Goal: Task Accomplishment & Management: Complete application form

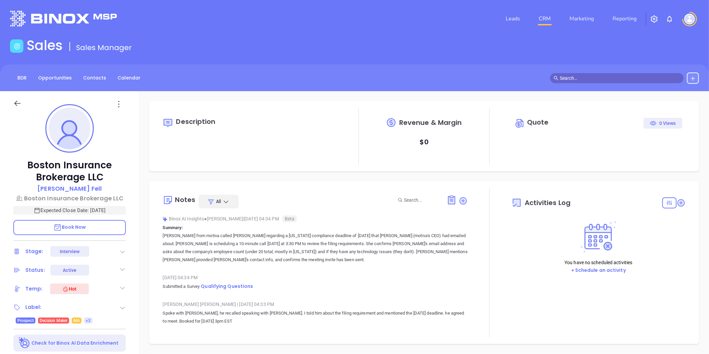
type input "[DATE]"
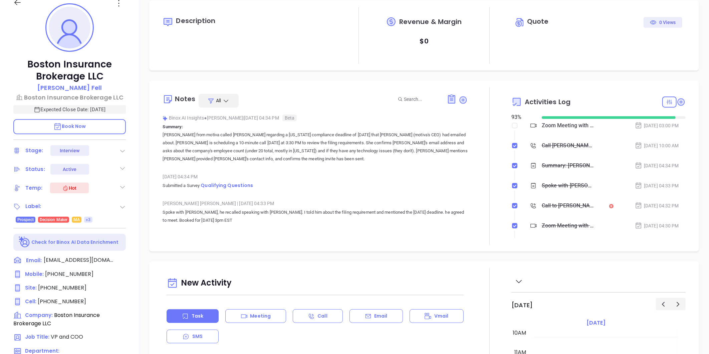
scroll to position [111, 0]
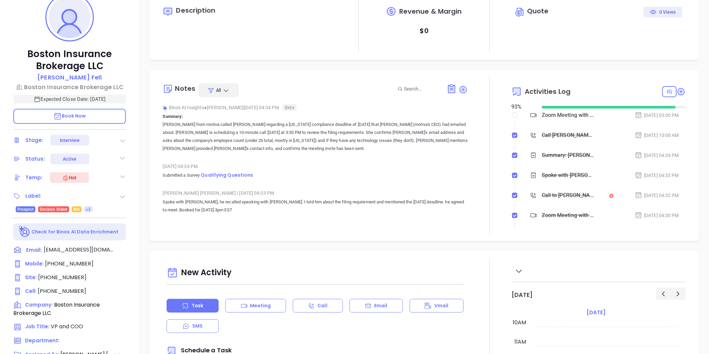
type input "[PERSON_NAME]"
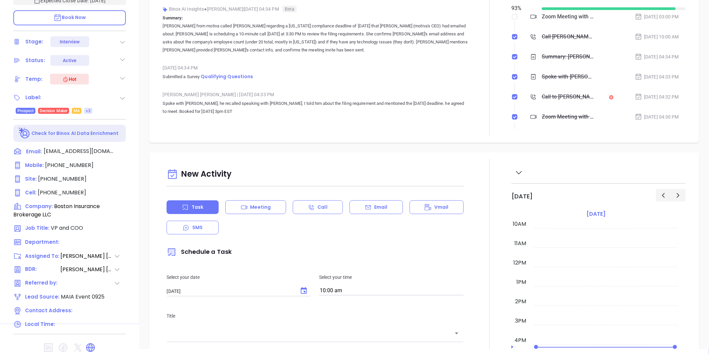
scroll to position [210, 0]
click at [92, 341] on icon at bounding box center [90, 346] width 11 height 11
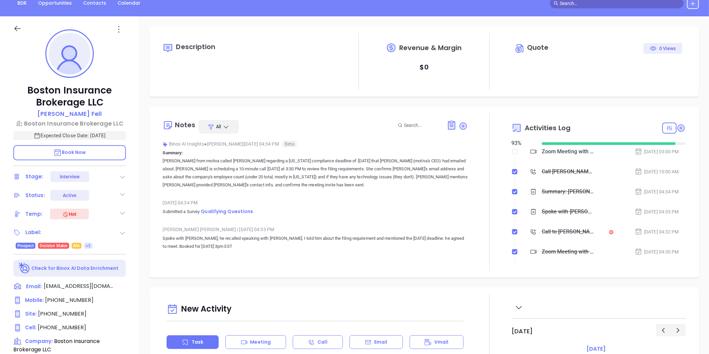
scroll to position [62, 0]
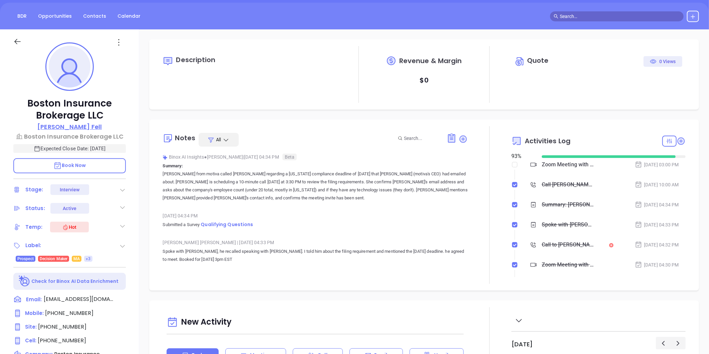
click at [78, 124] on p "Christopher Fell" at bounding box center [69, 126] width 64 height 9
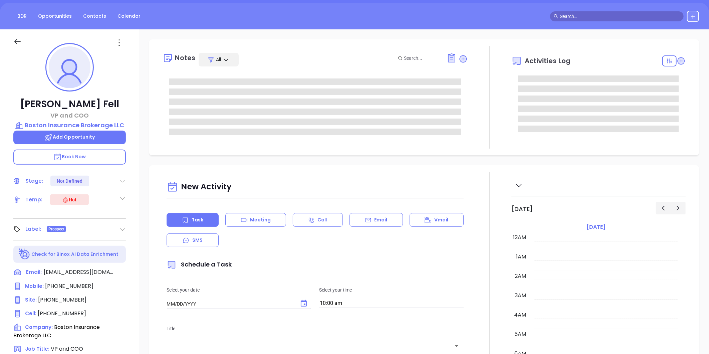
type input "[DATE]"
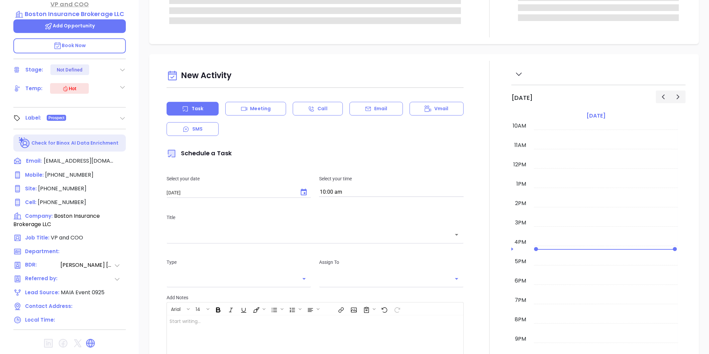
type input "[PERSON_NAME]"
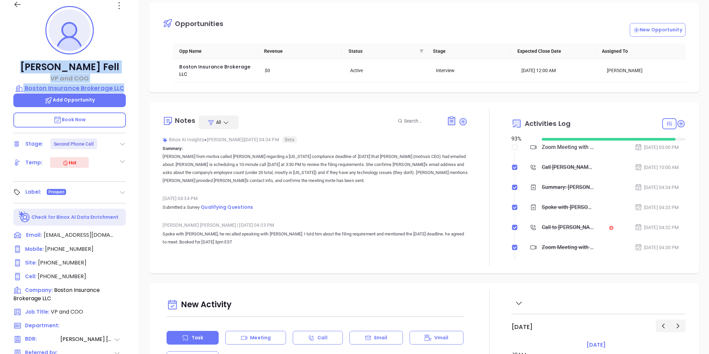
drag, startPoint x: 28, startPoint y: 62, endPoint x: 125, endPoint y: 85, distance: 100.6
click at [125, 85] on div "Christopher Fell VP and COO Boston Insurance Brokerage LLC Add Opportunity Book…" at bounding box center [69, 213] width 139 height 442
copy div "Christopher Fell VP and COO Boston Insurance Brokerage LLC"
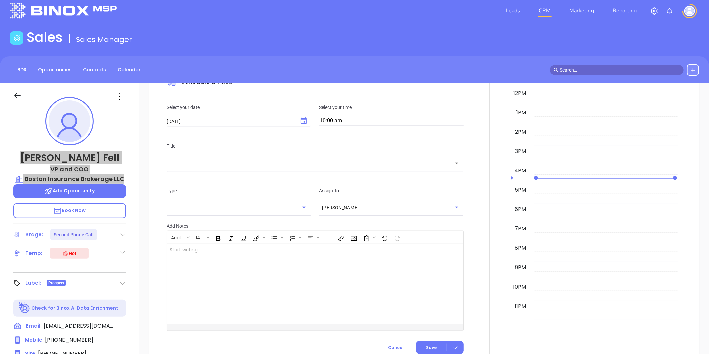
scroll to position [0, 0]
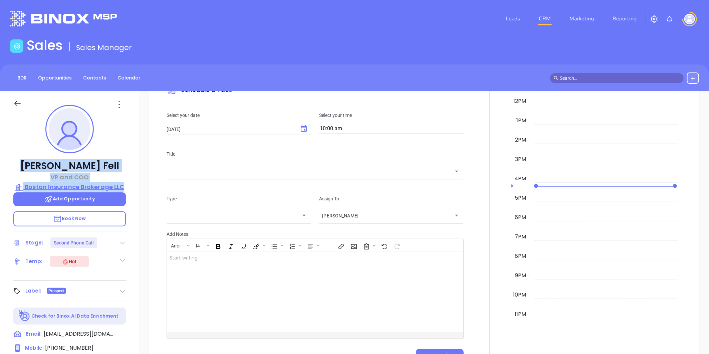
click at [68, 182] on p "Boston Insurance Brokerage LLC" at bounding box center [69, 186] width 112 height 9
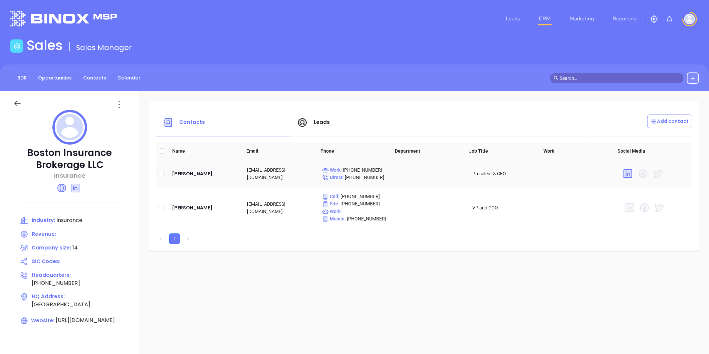
click at [170, 177] on td "Keith Driscoll" at bounding box center [204, 173] width 75 height 27
click at [176, 172] on div "Keith Driscoll" at bounding box center [204, 174] width 64 height 8
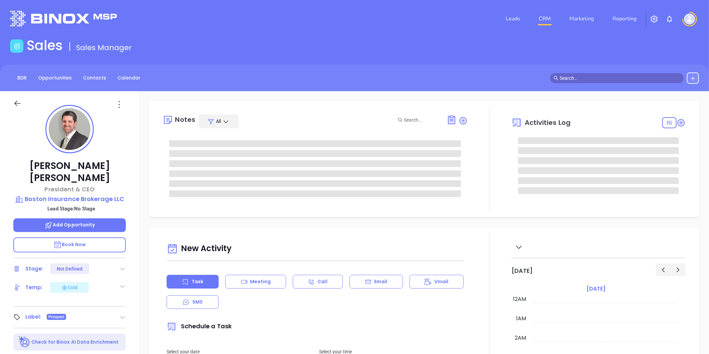
type input "[DATE]"
type input "[PERSON_NAME]"
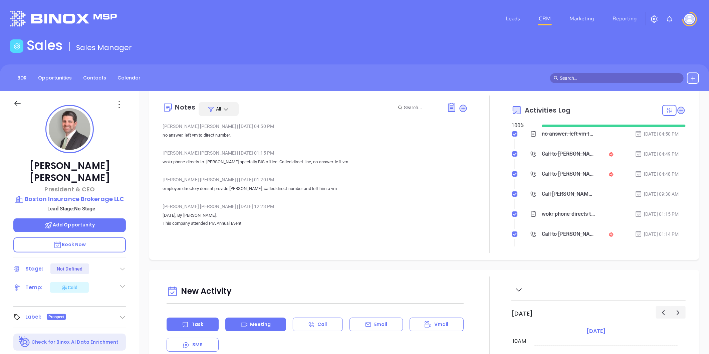
scroll to position [3, 0]
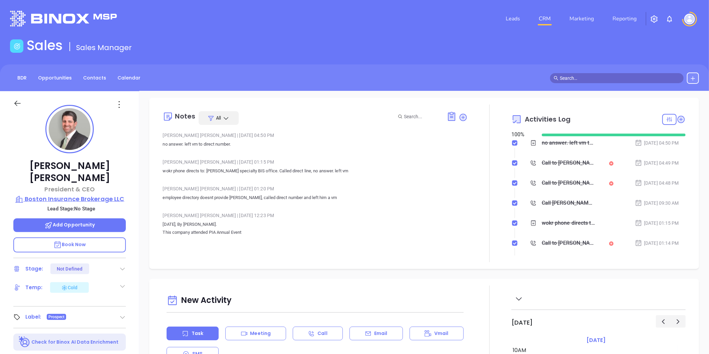
click at [72, 194] on p "Boston Insurance Brokerage LLC" at bounding box center [69, 198] width 112 height 9
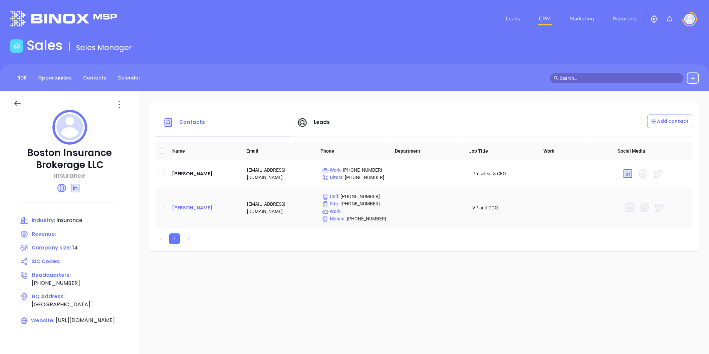
click at [190, 206] on div "Christopher Fell" at bounding box center [204, 208] width 64 height 8
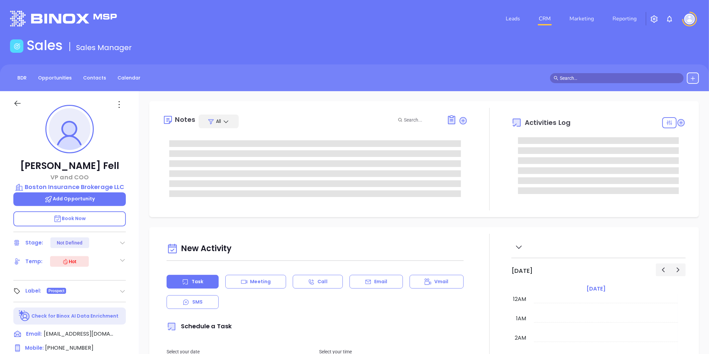
type input "[DATE]"
type input "[PERSON_NAME]"
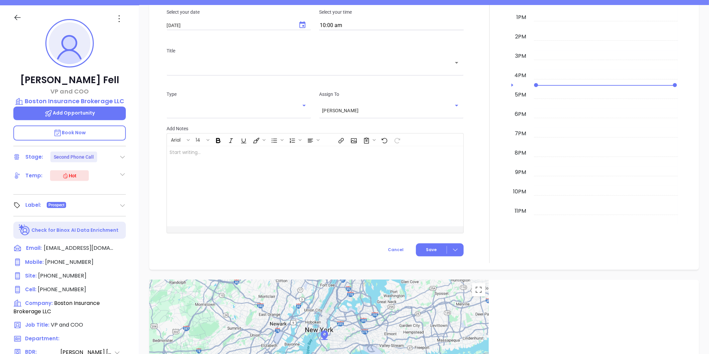
scroll to position [19, 0]
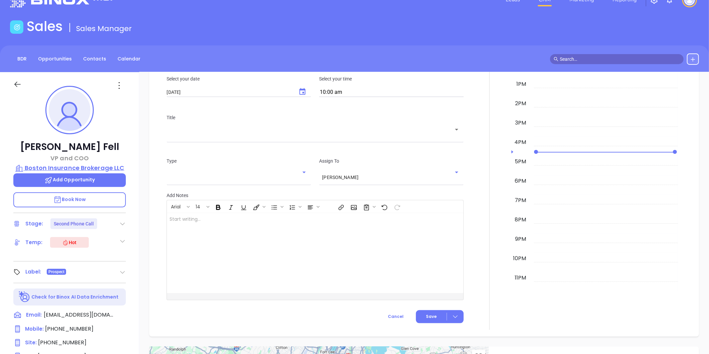
click at [59, 165] on p "Boston Insurance Brokerage LLC" at bounding box center [69, 167] width 112 height 9
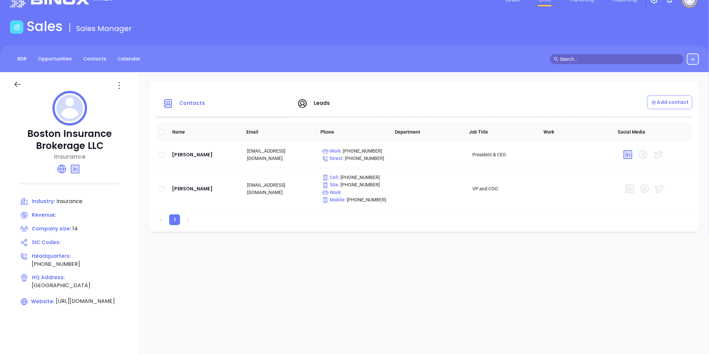
click at [20, 81] on icon at bounding box center [17, 84] width 8 height 8
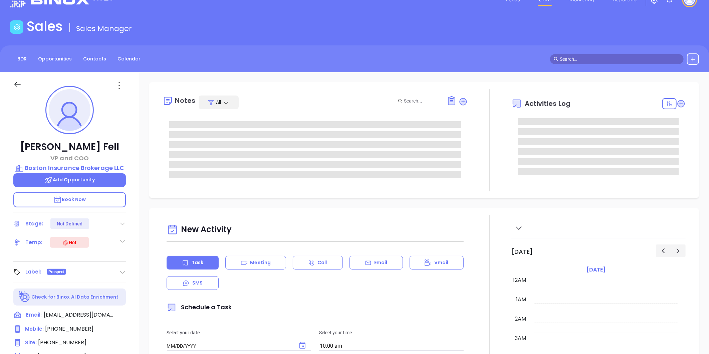
type input "[DATE]"
click at [77, 163] on p "Boston Insurance Brokerage LLC" at bounding box center [69, 167] width 112 height 9
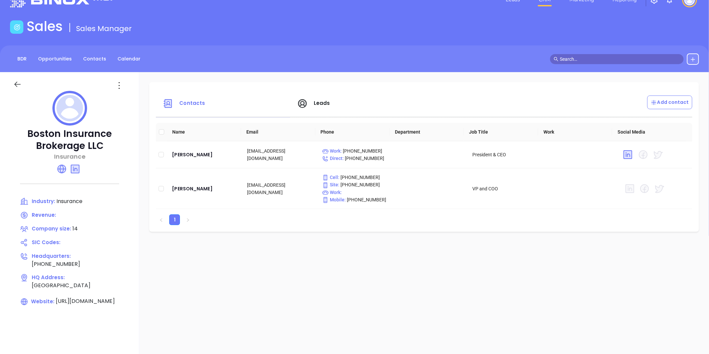
click at [18, 83] on icon at bounding box center [17, 84] width 8 height 8
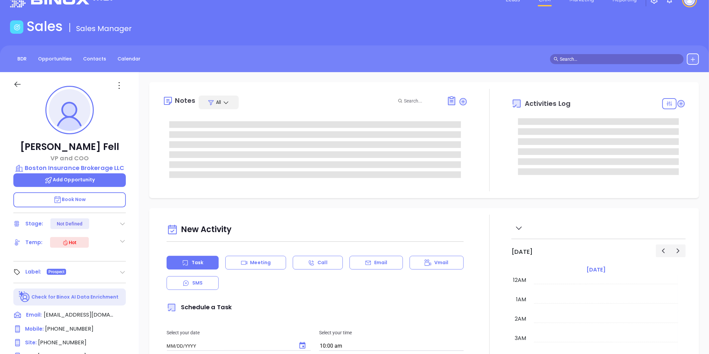
type input "[DATE]"
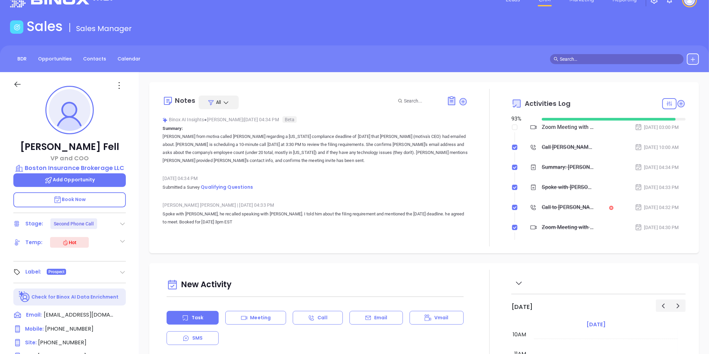
type input "[PERSON_NAME]"
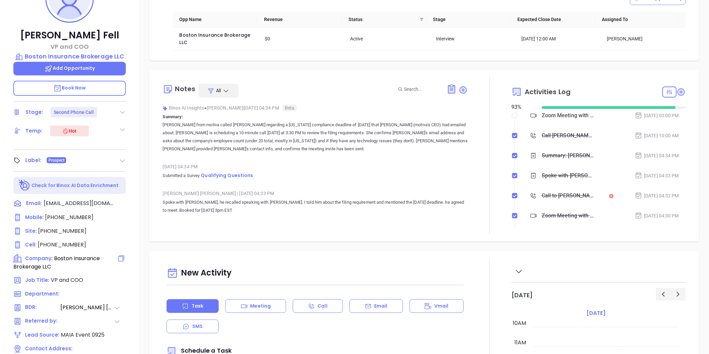
scroll to position [205, 0]
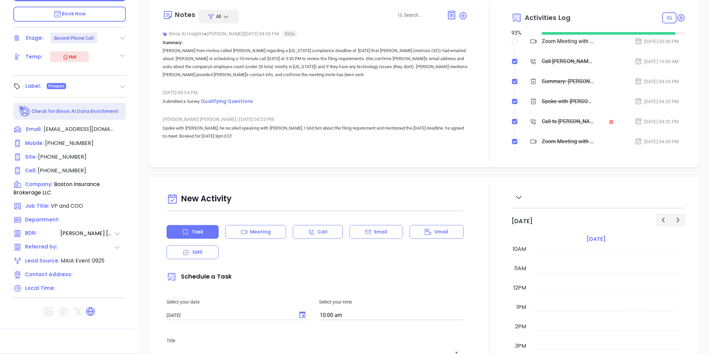
click at [94, 313] on icon at bounding box center [90, 311] width 11 height 11
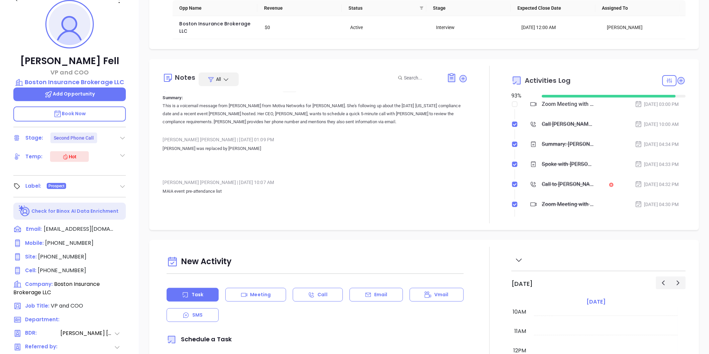
scroll to position [168, 0]
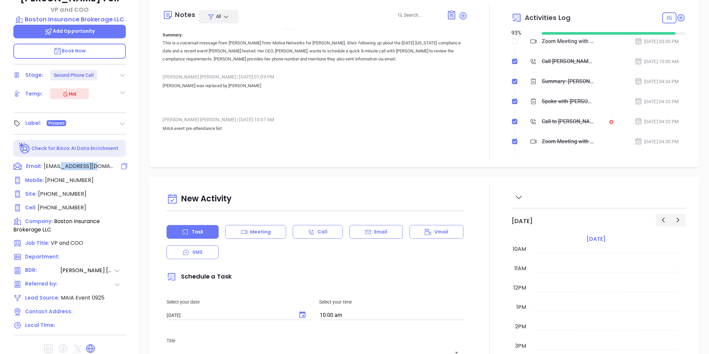
drag, startPoint x: 109, startPoint y: 162, endPoint x: 77, endPoint y: 164, distance: 32.1
click at [77, 163] on div "Email: cfell@bib-llc.com" at bounding box center [69, 166] width 112 height 9
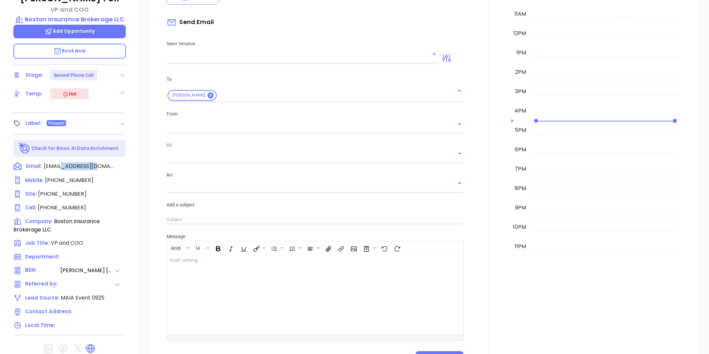
scroll to position [91, 0]
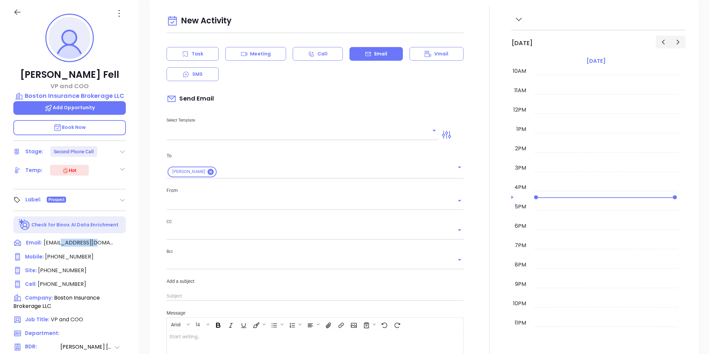
copy span "bib-llc.com"
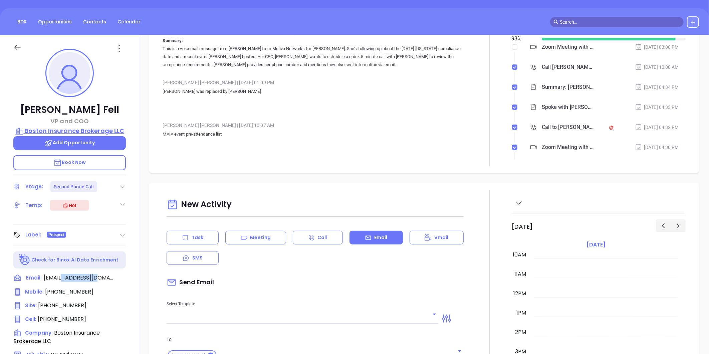
scroll to position [54, 0]
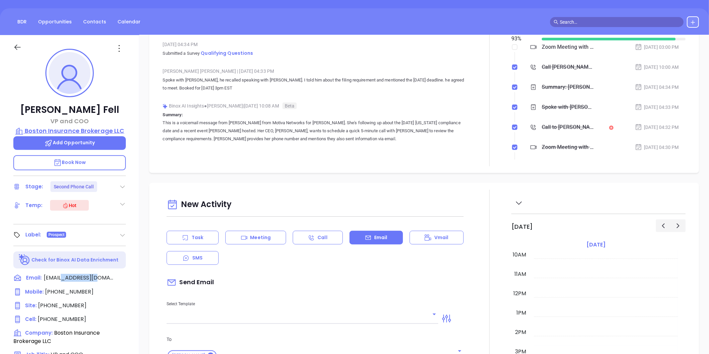
click at [101, 127] on p "Boston Insurance Brokerage LLC" at bounding box center [69, 130] width 112 height 9
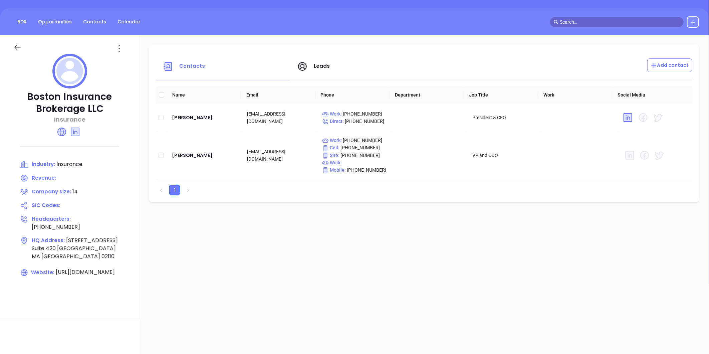
click at [20, 49] on icon at bounding box center [17, 47] width 8 height 8
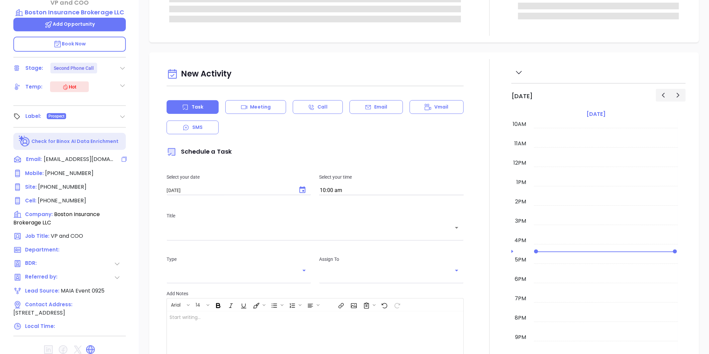
scroll to position [93, 0]
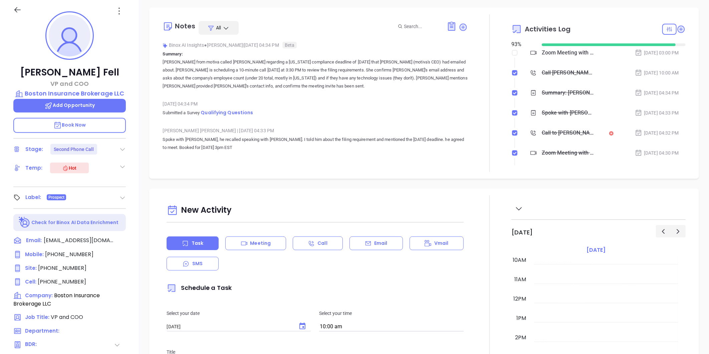
type input "[PERSON_NAME]"
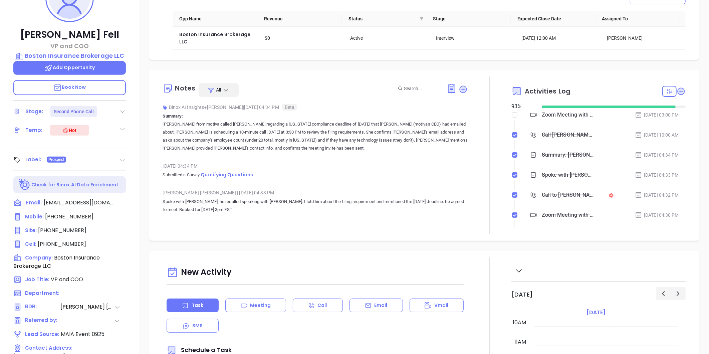
scroll to position [205, 0]
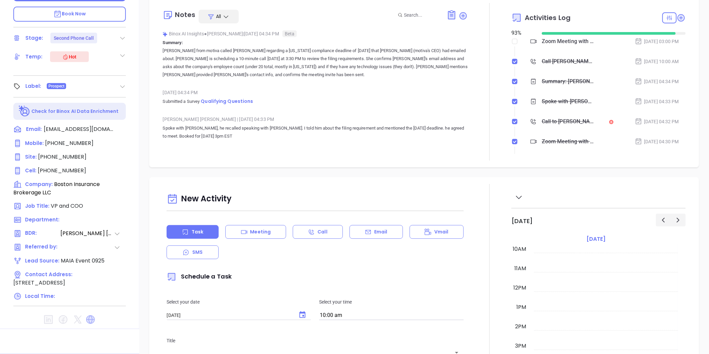
click at [92, 318] on icon at bounding box center [90, 319] width 9 height 9
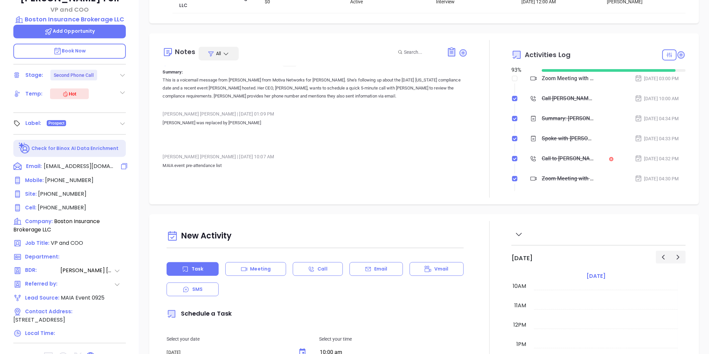
scroll to position [93, 0]
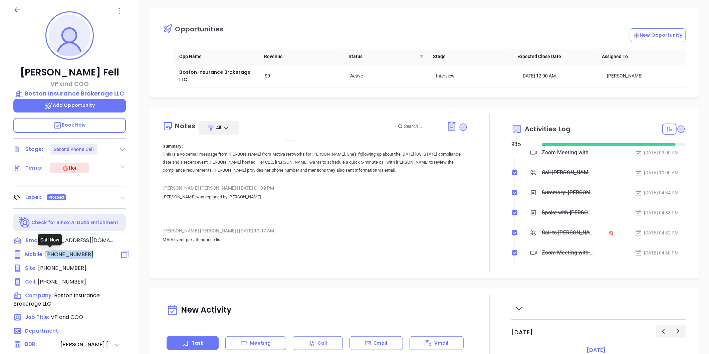
drag, startPoint x: 88, startPoint y: 255, endPoint x: 47, endPoint y: 249, distance: 41.4
click at [47, 250] on div "Mobile : (703) 467-5862" at bounding box center [69, 254] width 112 height 8
copy span "703) 467-5862"
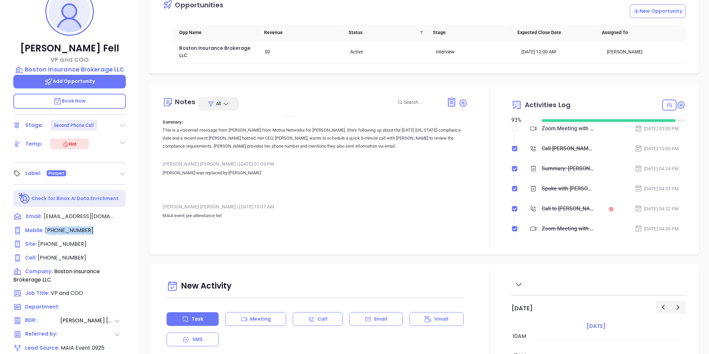
scroll to position [130, 0]
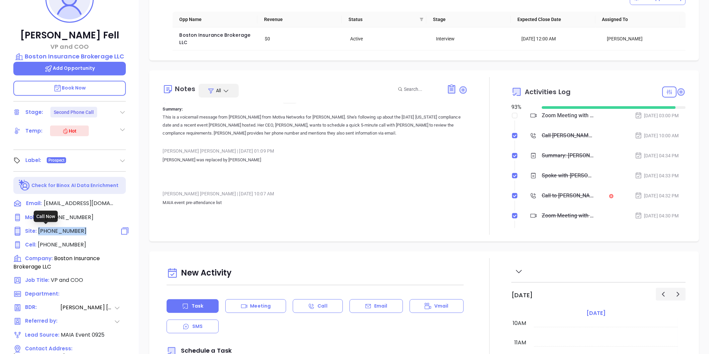
drag, startPoint x: 78, startPoint y: 230, endPoint x: 37, endPoint y: 228, distance: 41.5
click at [37, 228] on div "Site : (703) 707-8879" at bounding box center [69, 231] width 112 height 8
copy span "(703) 707-8879"
drag, startPoint x: 84, startPoint y: 241, endPoint x: 38, endPoint y: 242, distance: 46.4
click at [38, 242] on div "Cell : (703) 399-5446" at bounding box center [69, 245] width 112 height 8
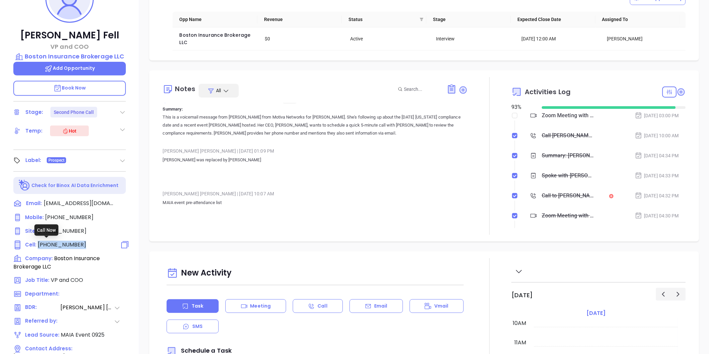
copy span "(703) 399-5446"
click at [74, 57] on p "Boston Insurance Brokerage LLC" at bounding box center [69, 56] width 112 height 9
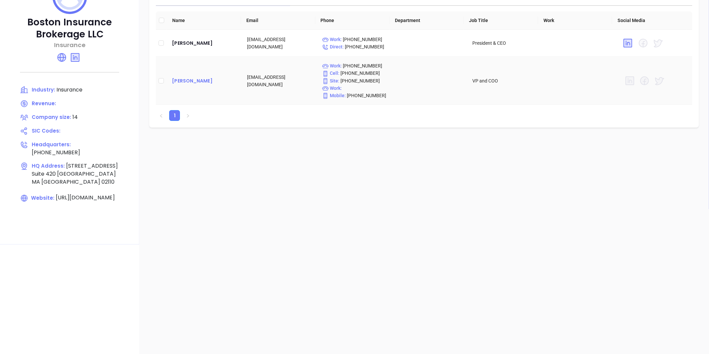
click at [199, 76] on td "Christopher Fell" at bounding box center [204, 81] width 75 height 48
click at [199, 78] on div "Christopher Fell" at bounding box center [204, 81] width 64 height 8
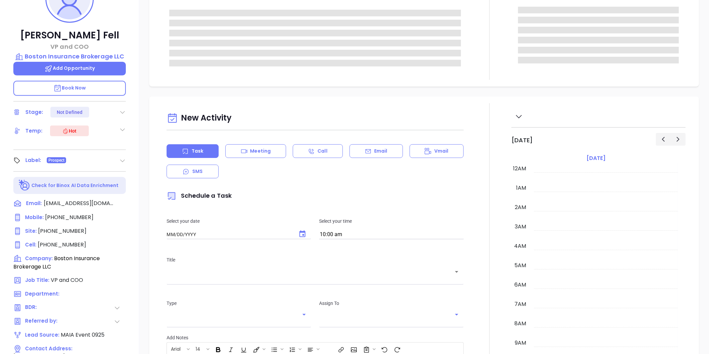
type input "[DATE]"
type input "[PERSON_NAME]"
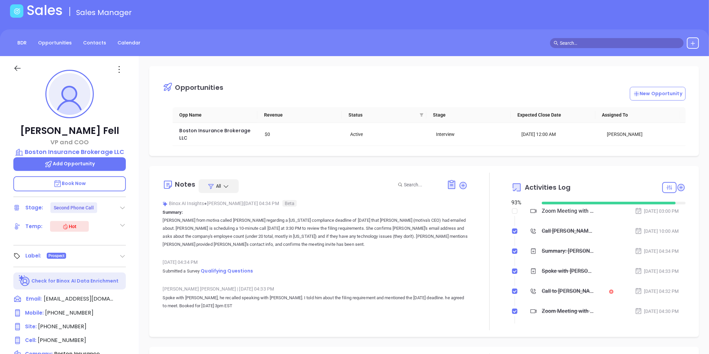
scroll to position [19, 0]
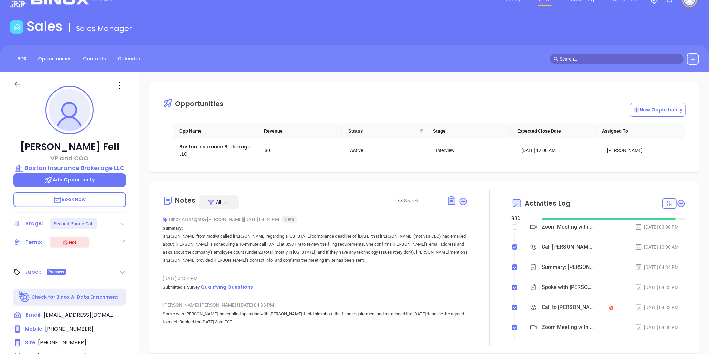
click at [117, 80] on icon at bounding box center [119, 85] width 11 height 11
click at [134, 154] on div "Edit" at bounding box center [151, 156] width 65 height 7
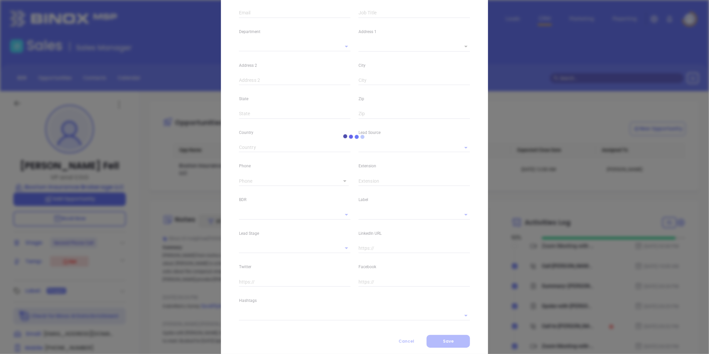
type input "Christopher"
type input "Fell"
type input "cfell@bib-llc.com"
type input "VP and COO"
type textarea "101 Federal Street"
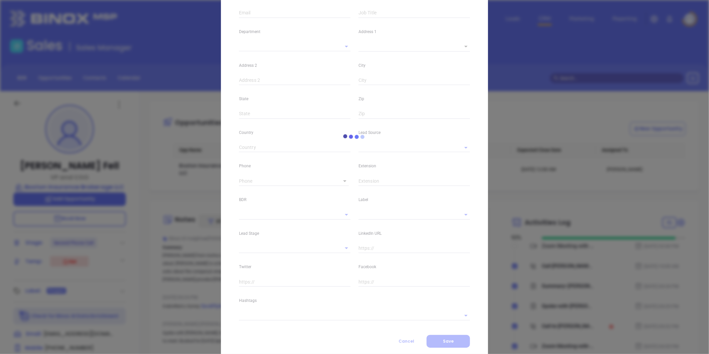
type input "1"
type input "Suite 420"
type input "Boston"
type input "MA"
type input "02110"
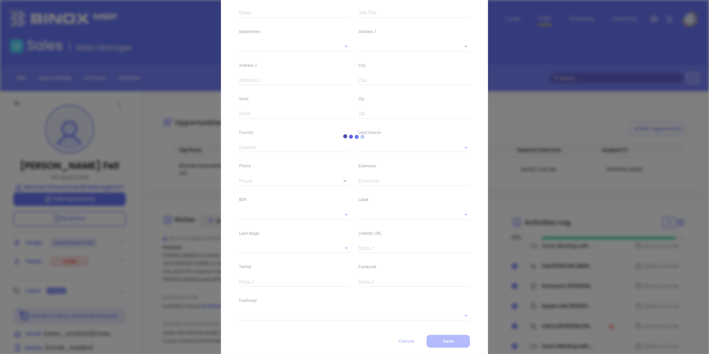
type input "United States"
type input "MAIA Event 0925"
type input "Anabell Dominguez"
type input "Second Phone Call"
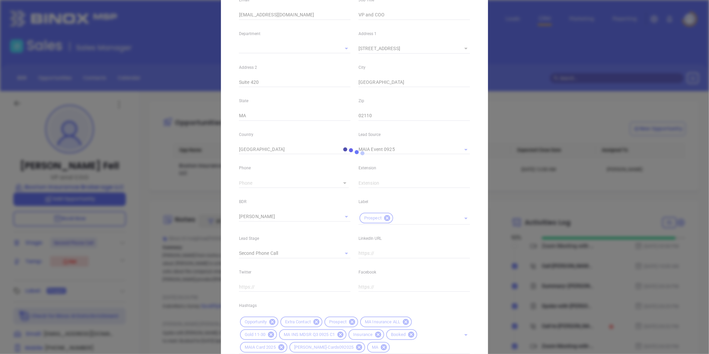
scroll to position [113, 0]
type input "1"
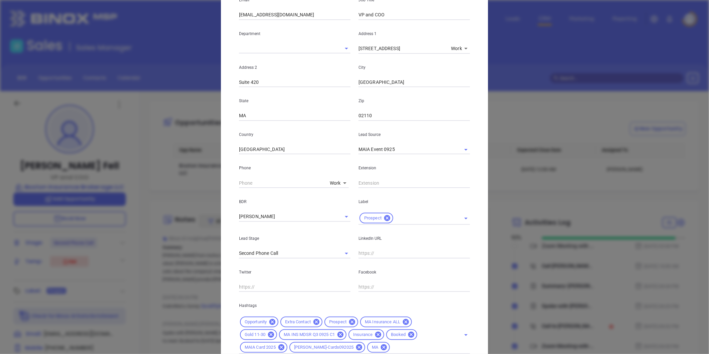
click at [332, 176] on div "Phone Work 1" at bounding box center [294, 171] width 119 height 34
click at [336, 184] on body "Leads CRM Marketing Reporting Financial Leads Leads Sales Sales Manager BDR Opp…" at bounding box center [354, 177] width 709 height 354
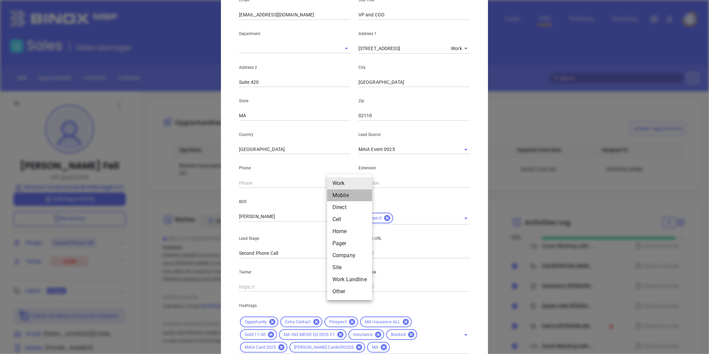
click at [340, 195] on li "Mobile" at bounding box center [349, 195] width 45 height 12
type input "(703) 467-5862"
type input "2"
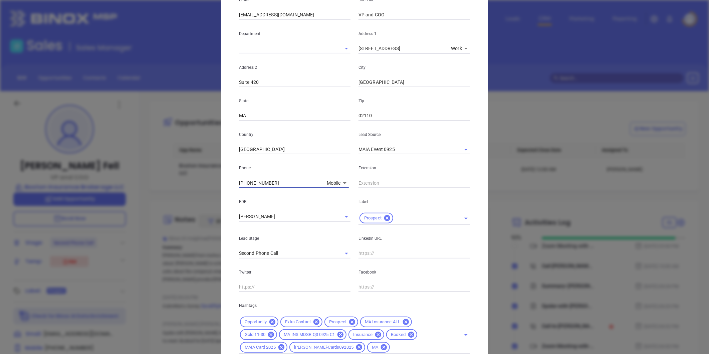
drag, startPoint x: 276, startPoint y: 182, endPoint x: 213, endPoint y: 188, distance: 63.3
click at [213, 188] on div "Christopher Fell Contact Company First Name Christopher Last Name Fell Email cf…" at bounding box center [354, 177] width 709 height 354
type input "( ) -"
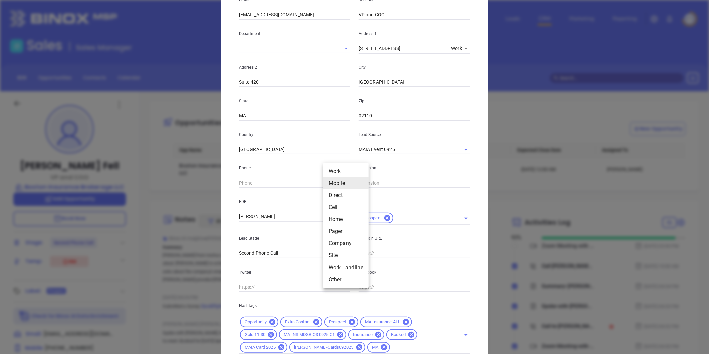
click at [332, 184] on body "Leads CRM Marketing Reporting Financial Leads Leads Sales Sales Manager BDR Opp…" at bounding box center [354, 177] width 709 height 354
drag, startPoint x: 333, startPoint y: 207, endPoint x: 314, endPoint y: 211, distance: 19.3
click at [333, 207] on li "Cell" at bounding box center [345, 207] width 45 height 12
type input "(703) 399-5446"
type input "4"
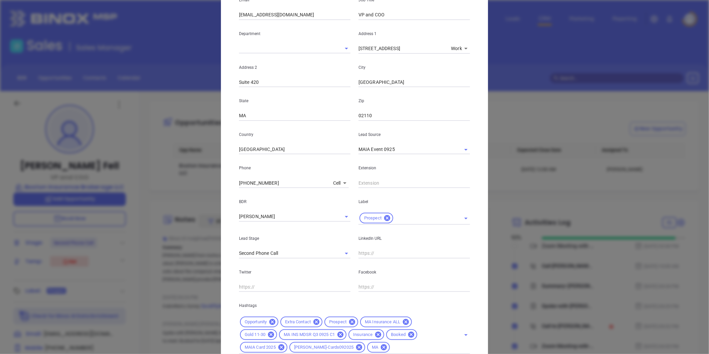
drag, startPoint x: 281, startPoint y: 178, endPoint x: 219, endPoint y: 185, distance: 62.5
click at [221, 185] on div "Christopher Fell Contact Company First Name Christopher Last Name Fell Email cf…" at bounding box center [354, 146] width 267 height 497
drag, startPoint x: 277, startPoint y: 188, endPoint x: 271, endPoint y: 188, distance: 5.7
click at [271, 188] on div "First Name Christopher Last Name Fell Email cfell@bib-llc.com Job Title VP and …" at bounding box center [354, 153] width 231 height 401
drag, startPoint x: 278, startPoint y: 181, endPoint x: 195, endPoint y: 186, distance: 83.6
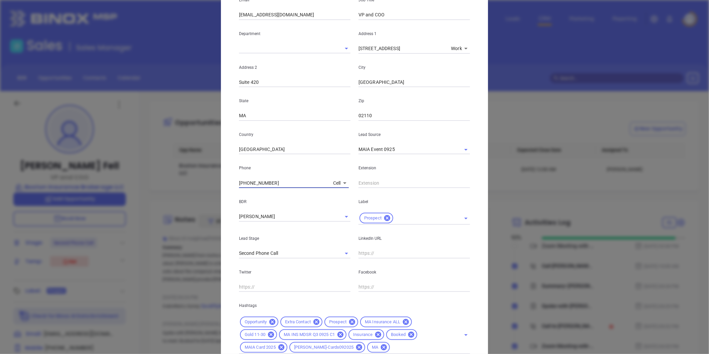
click at [196, 186] on div "Christopher Fell Contact Company First Name Christopher Last Name Fell Email cf…" at bounding box center [354, 177] width 709 height 354
type input "( ) -"
click at [338, 189] on div "BDR Anabell Dominguez" at bounding box center [294, 206] width 119 height 37
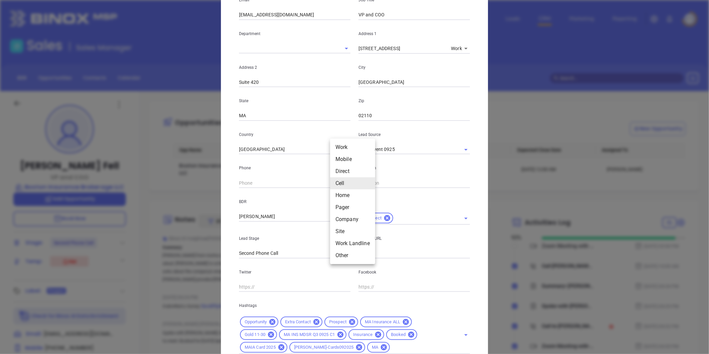
click at [338, 186] on body "Leads CRM Marketing Reporting Financial Leads Leads Sales Sales Manager BDR Opp…" at bounding box center [354, 177] width 709 height 354
click at [342, 149] on li "Work" at bounding box center [352, 147] width 45 height 12
type input "1"
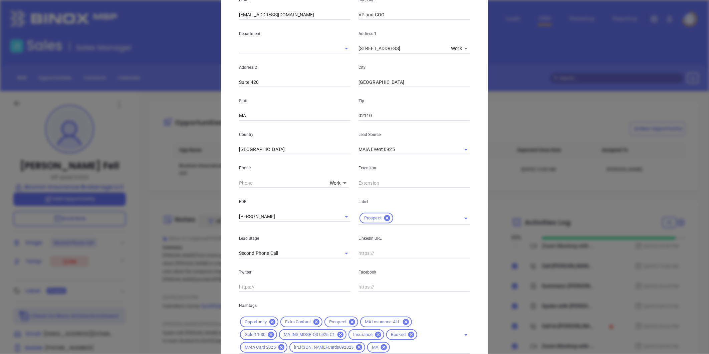
type input "( ) -"
click at [274, 179] on input "( ) -" at bounding box center [283, 183] width 88 height 10
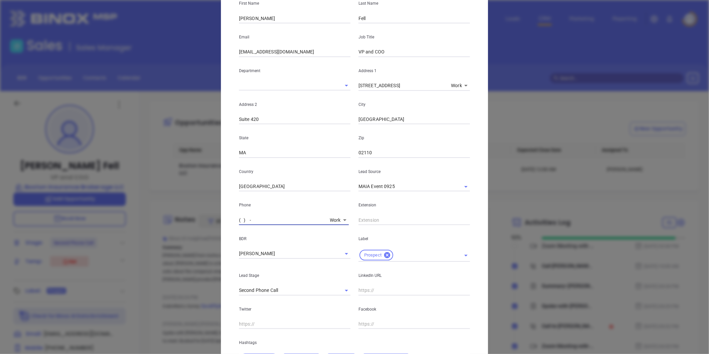
scroll to position [0, 0]
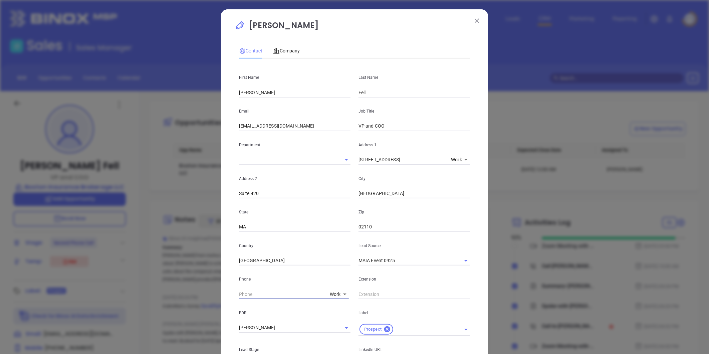
click at [282, 59] on div "Contact Company First Name Christopher Last Name Fell Email cfell@bib-llc.com J…" at bounding box center [354, 252] width 231 height 425
click at [286, 48] on span "Company" at bounding box center [286, 50] width 27 height 5
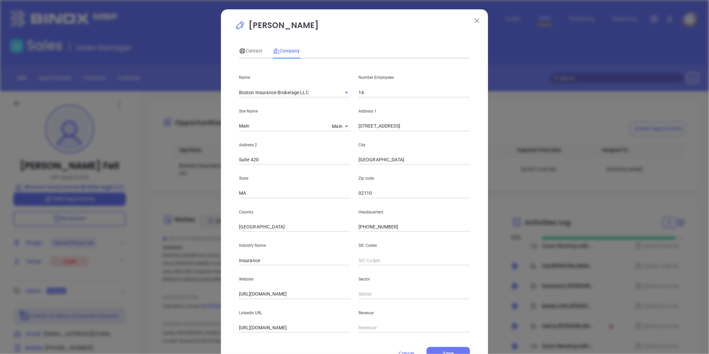
drag, startPoint x: 389, startPoint y: 230, endPoint x: 291, endPoint y: 239, distance: 98.9
click at [291, 239] on div "Name Boston Insurance Brokerage LLC Number Employees 14 Site Name Main Main 126…" at bounding box center [354, 198] width 231 height 269
click at [253, 51] on span "Contact" at bounding box center [250, 50] width 23 height 5
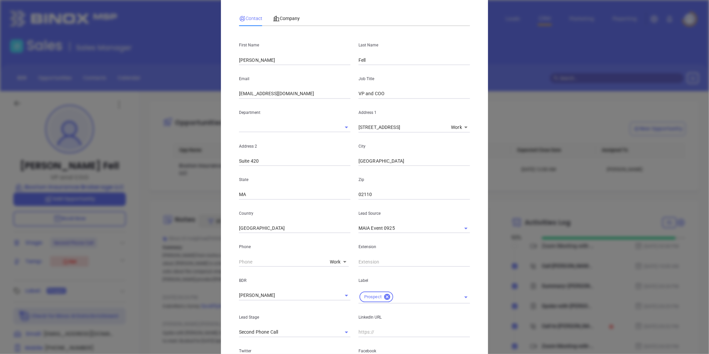
scroll to position [74, 0]
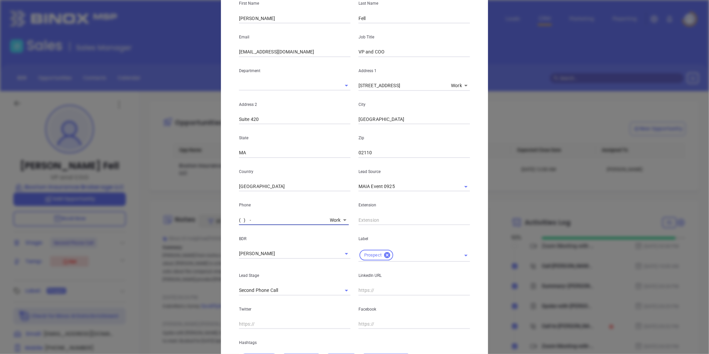
click at [291, 224] on input "( ) -" at bounding box center [283, 220] width 88 height 10
paste input "617) 556-7000"
type input "(617) 556-7000"
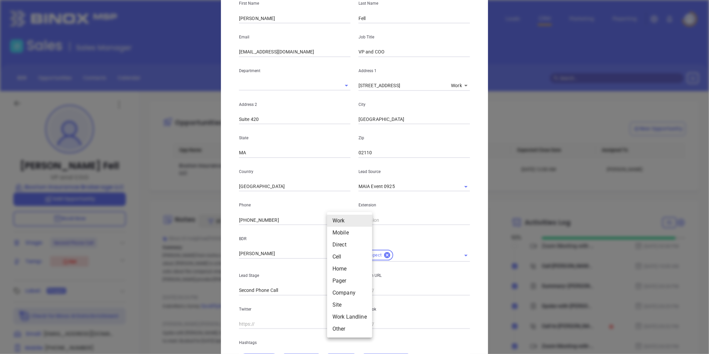
click at [338, 222] on body "Leads CRM Marketing Reporting Financial Leads Leads Sales Sales Manager BDR Opp…" at bounding box center [354, 177] width 709 height 354
click at [334, 234] on li "Mobile" at bounding box center [349, 233] width 45 height 12
type input "2"
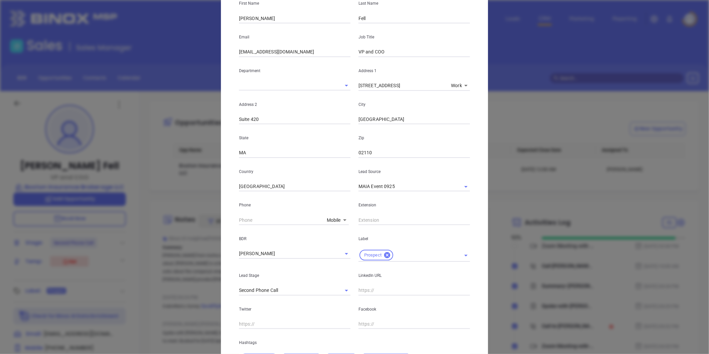
click at [339, 225] on body "Leads CRM Marketing Reporting Financial Leads Leads Sales Sales Manager BDR Opp…" at bounding box center [354, 177] width 709 height 354
click at [338, 288] on li "Site" at bounding box center [345, 293] width 45 height 12
type input "(703) 707-8879"
type input "11"
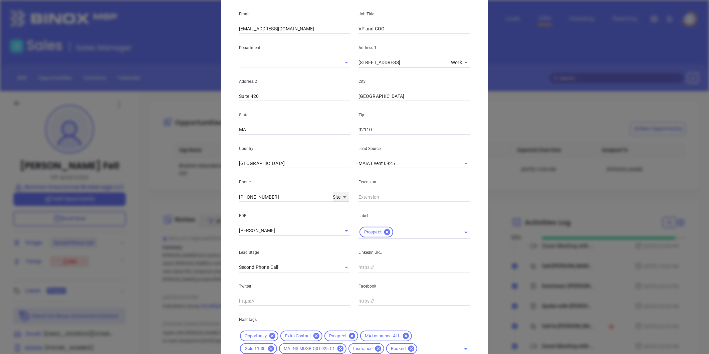
scroll to position [148, 0]
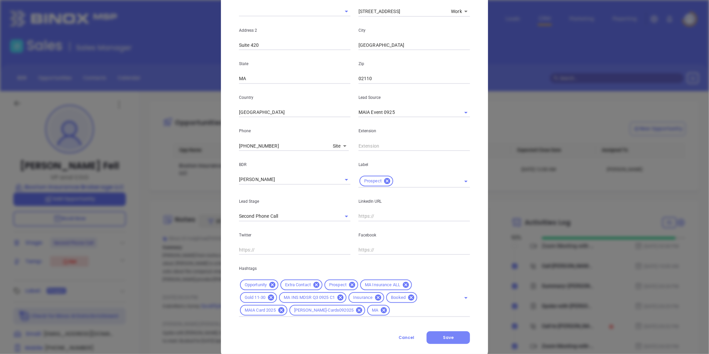
click at [450, 334] on button "Save" at bounding box center [448, 337] width 43 height 13
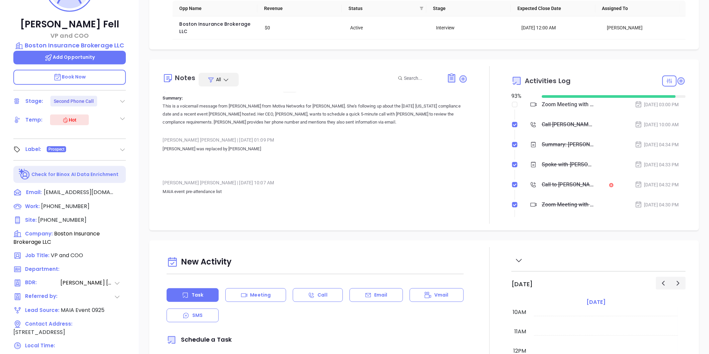
scroll to position [56, 0]
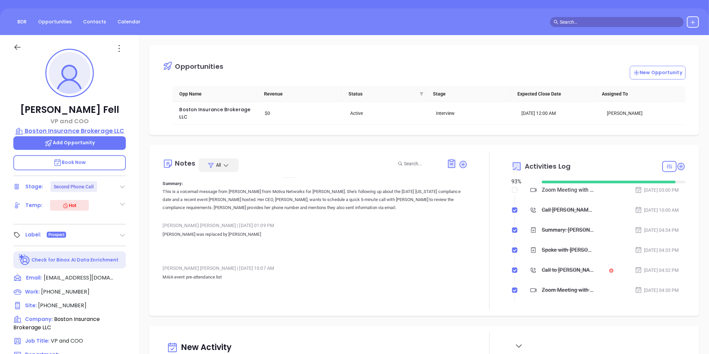
click at [103, 129] on p "Boston Insurance Brokerage LLC" at bounding box center [69, 130] width 112 height 9
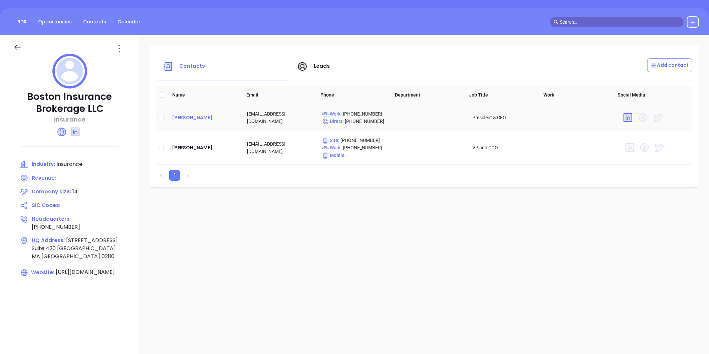
click at [182, 116] on div "Keith Driscoll" at bounding box center [204, 117] width 64 height 8
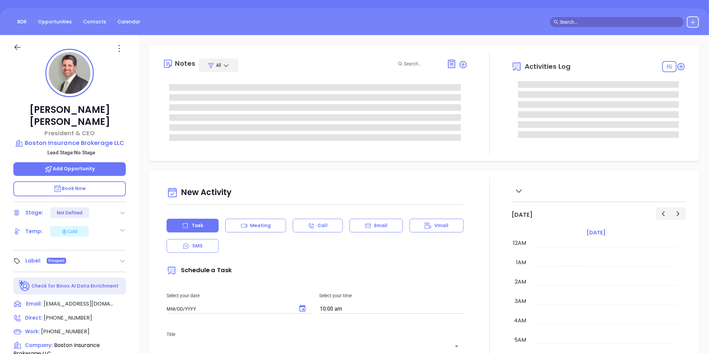
type input "[DATE]"
type input "[PERSON_NAME]"
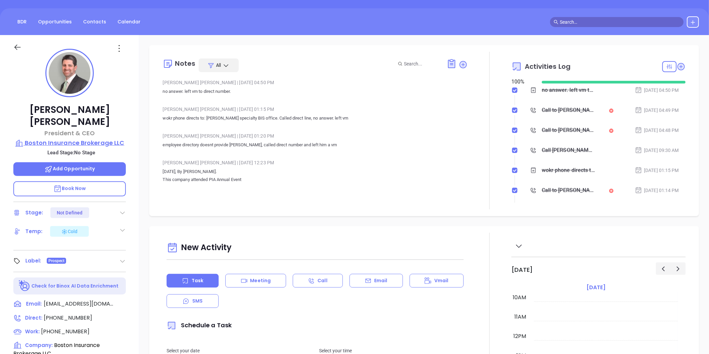
click at [84, 138] on p "Boston Insurance Brokerage LLC" at bounding box center [69, 142] width 112 height 9
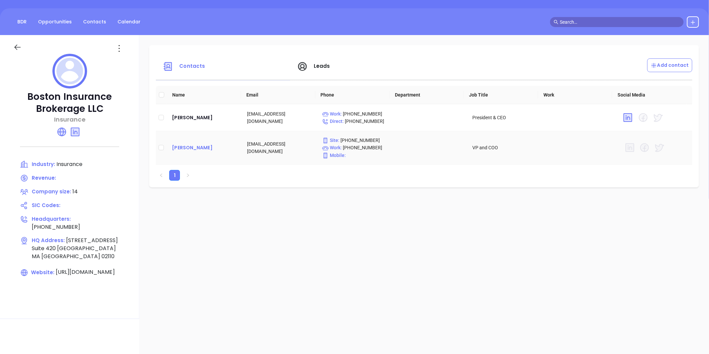
click at [196, 145] on div "Christopher Fell" at bounding box center [204, 148] width 64 height 8
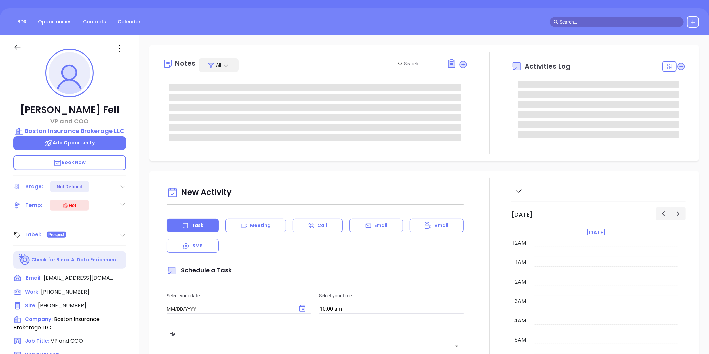
type input "[DATE]"
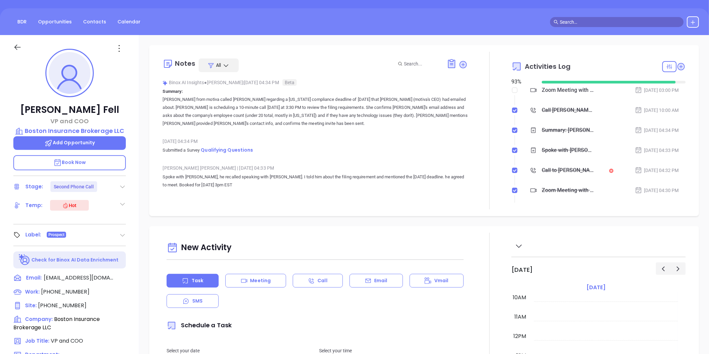
type input "[PERSON_NAME]"
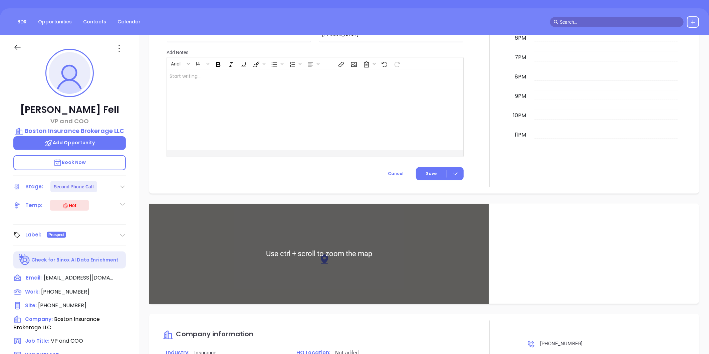
scroll to position [537, 0]
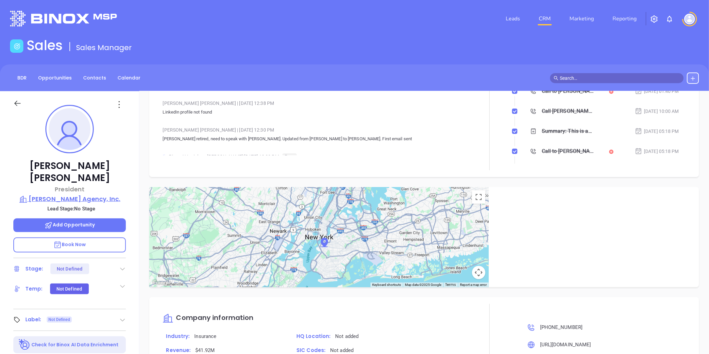
click at [75, 194] on p "Sluiter Agency, Inc." at bounding box center [69, 198] width 112 height 9
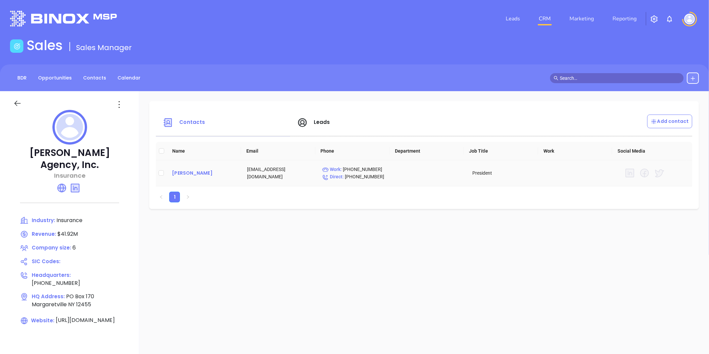
click at [192, 170] on div "Matthew Sluiter" at bounding box center [204, 173] width 64 height 8
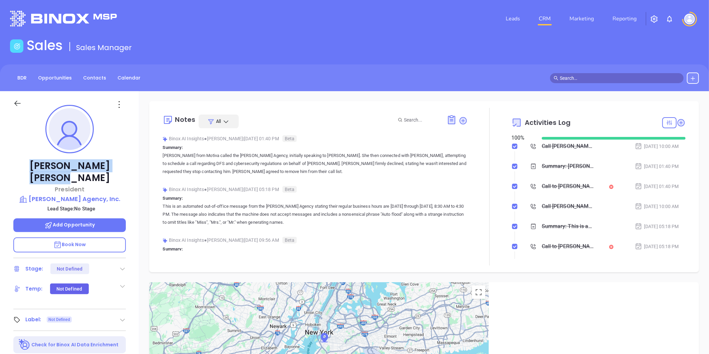
drag, startPoint x: 33, startPoint y: 167, endPoint x: 109, endPoint y: 157, distance: 76.1
click at [109, 157] on div "Matthew Sluiter President Sluiter Agency, Inc. Lead Stage: No Stage Add Opportu…" at bounding box center [69, 312] width 139 height 442
copy p "Matthew Sluiter"
click at [76, 194] on p "Sluiter Agency, Inc." at bounding box center [69, 198] width 112 height 9
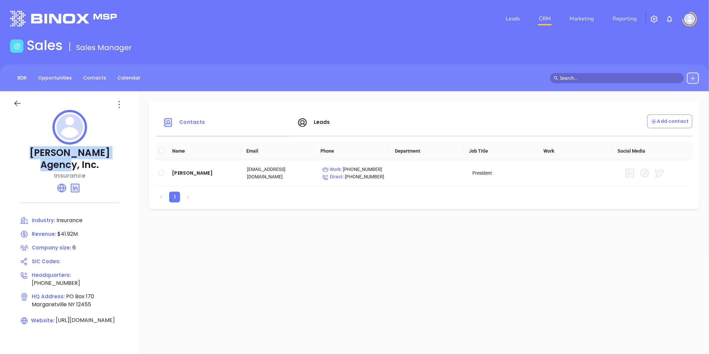
drag, startPoint x: 25, startPoint y: 150, endPoint x: 114, endPoint y: 152, distance: 88.8
click at [111, 153] on p "Sluiter Agency, Inc." at bounding box center [69, 159] width 112 height 24
copy p "Sluiter Agency, Inc"
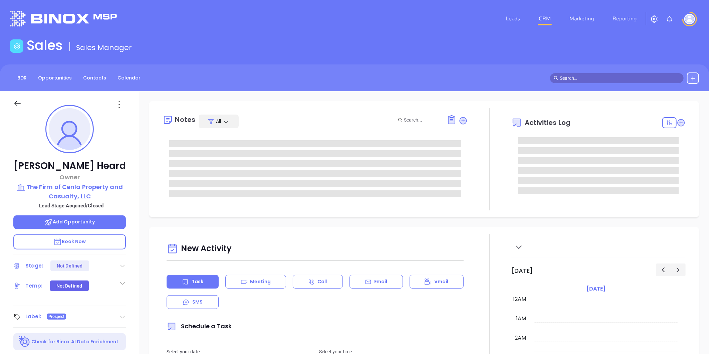
type input "[DATE]"
type input "[PERSON_NAME]"
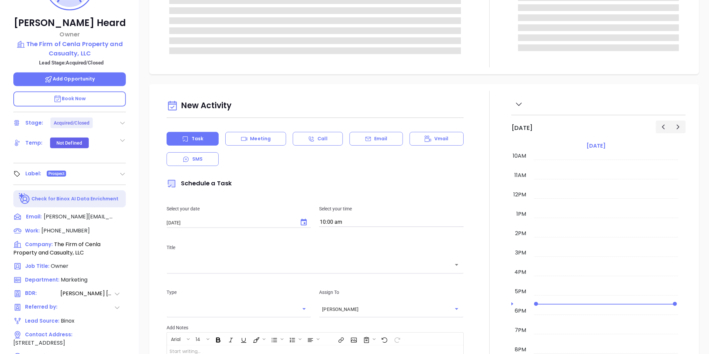
scroll to position [148, 0]
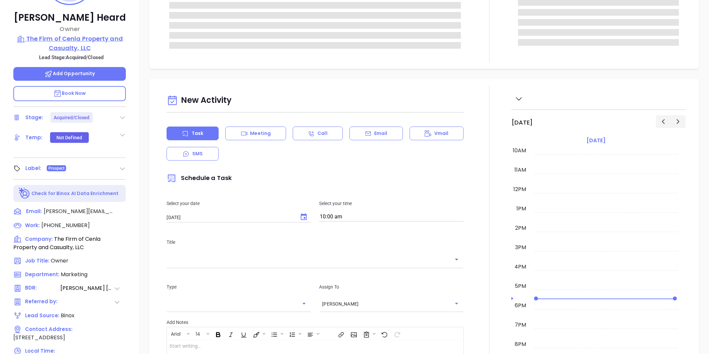
click at [73, 46] on p "The Firm of Cenla Property and Casualty, LLC" at bounding box center [69, 43] width 112 height 18
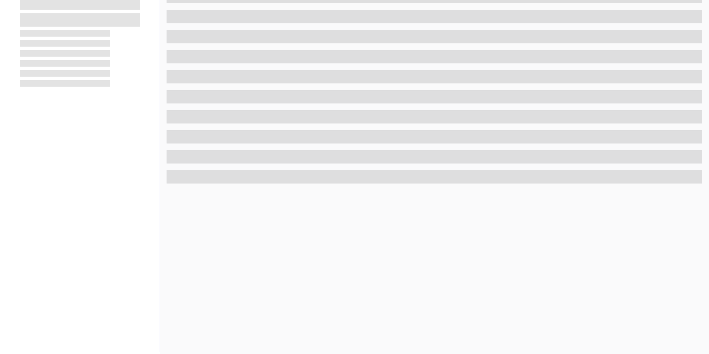
scroll to position [205, 0]
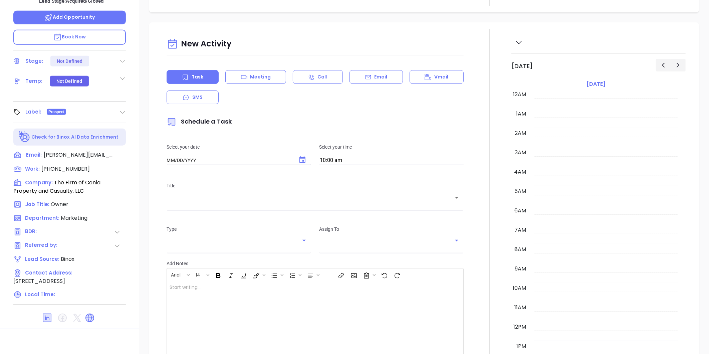
type input "[DATE]"
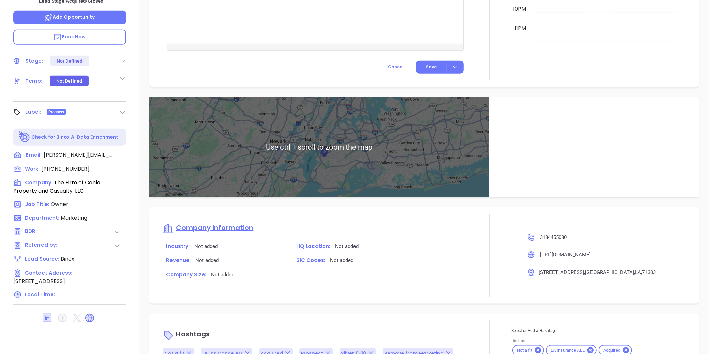
scroll to position [381, 0]
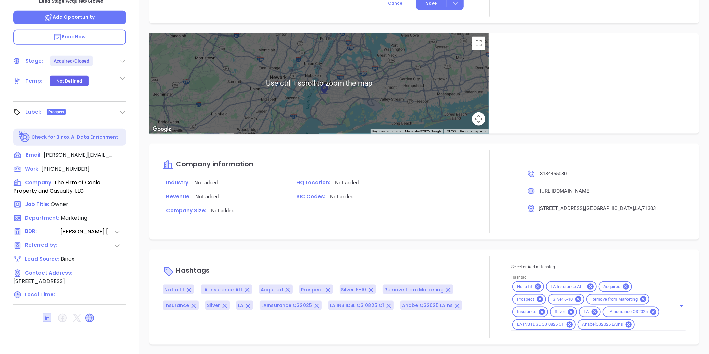
type input "[PERSON_NAME]"
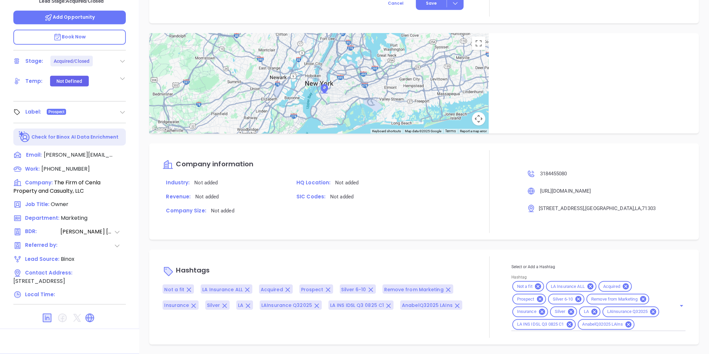
scroll to position [384, 0]
click at [567, 311] on icon at bounding box center [570, 311] width 7 height 7
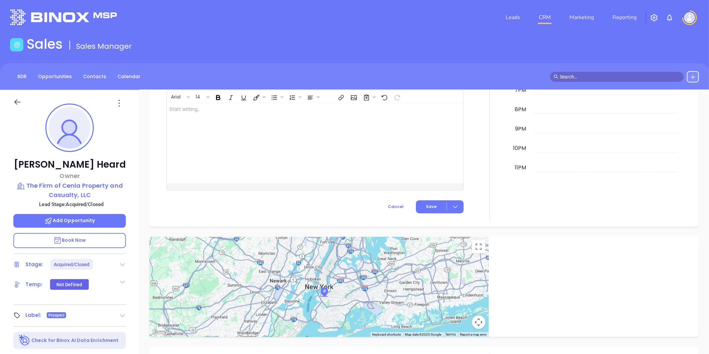
scroll to position [0, 0]
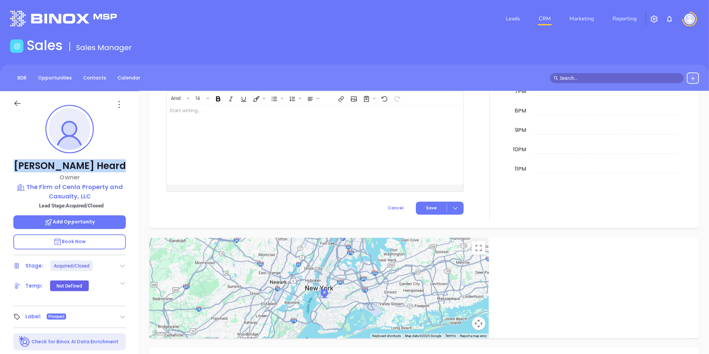
drag, startPoint x: 39, startPoint y: 167, endPoint x: 104, endPoint y: 166, distance: 64.4
click at [104, 166] on p "Duane Heard" at bounding box center [69, 166] width 112 height 12
copy p "Duane Heard"
click at [102, 193] on p "The Firm of Cenla Property and Casualty, LLC" at bounding box center [69, 191] width 112 height 18
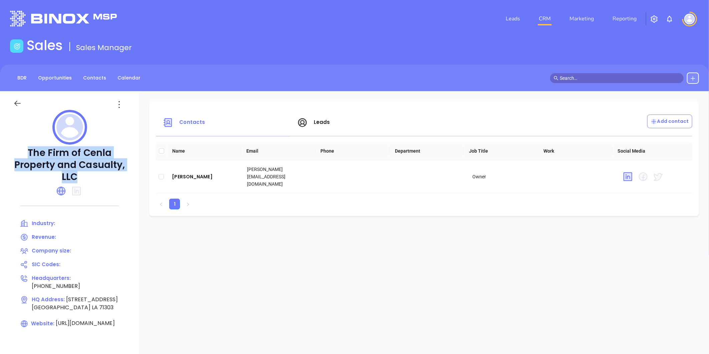
drag, startPoint x: 29, startPoint y: 149, endPoint x: 98, endPoint y: 172, distance: 72.3
click at [98, 172] on p "The Firm of Cenla Property and Casualty, LLC" at bounding box center [69, 165] width 112 height 36
copy p "The Firm of Cenla Property and Casualty, LLC"
click at [200, 173] on div "Duane Heard" at bounding box center [204, 177] width 64 height 8
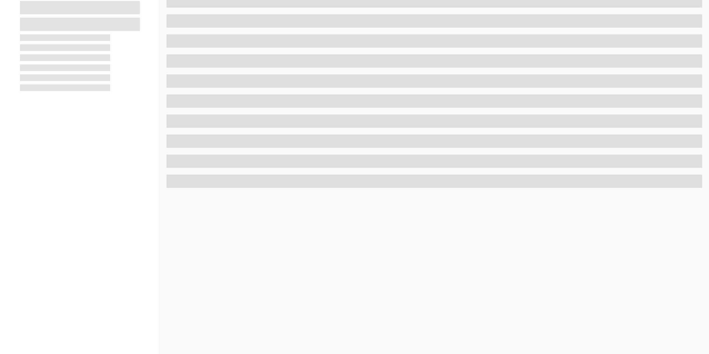
scroll to position [205, 0]
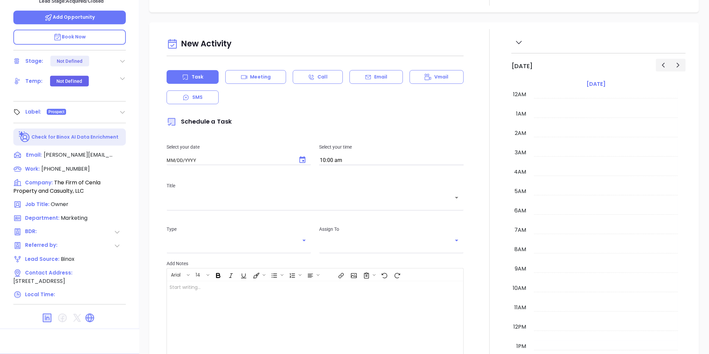
type input "[DATE]"
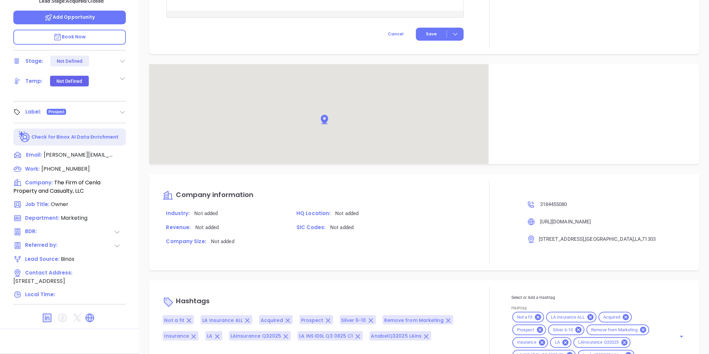
scroll to position [381, 0]
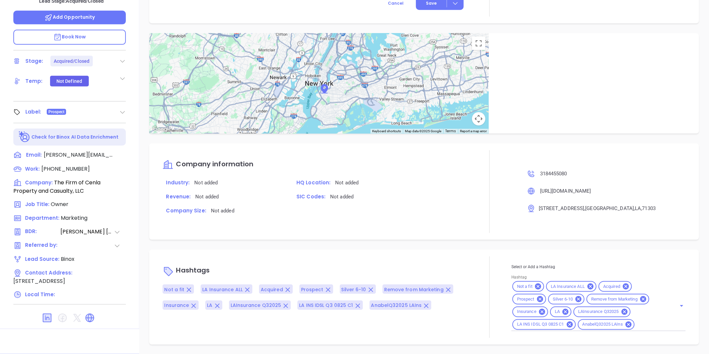
type input "[PERSON_NAME]"
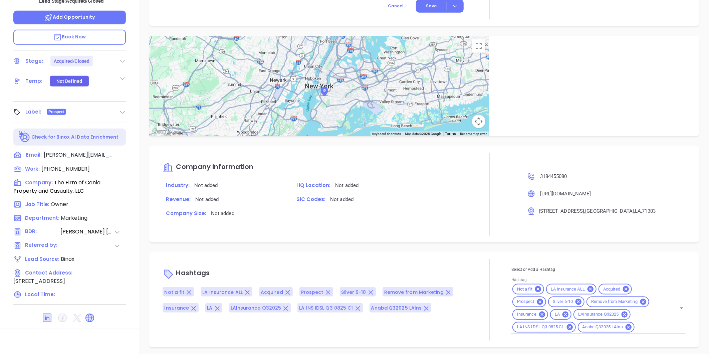
click at [124, 108] on div at bounding box center [122, 112] width 7 height 8
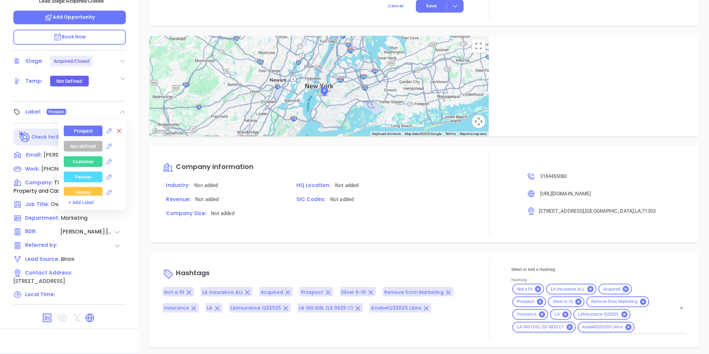
click at [116, 130] on icon at bounding box center [119, 130] width 7 height 7
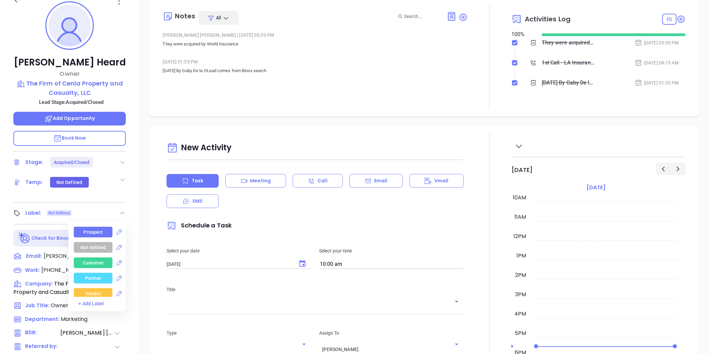
scroll to position [93, 0]
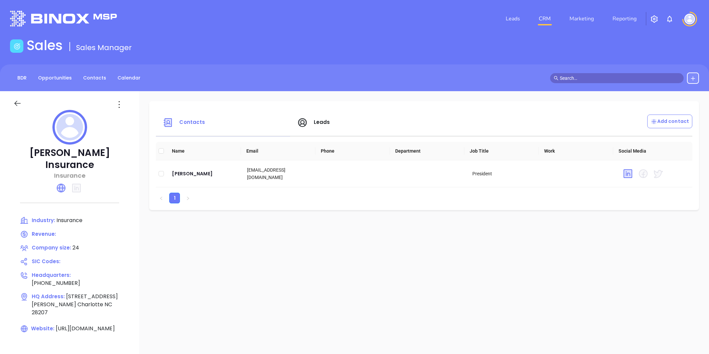
scroll to position [1, 0]
